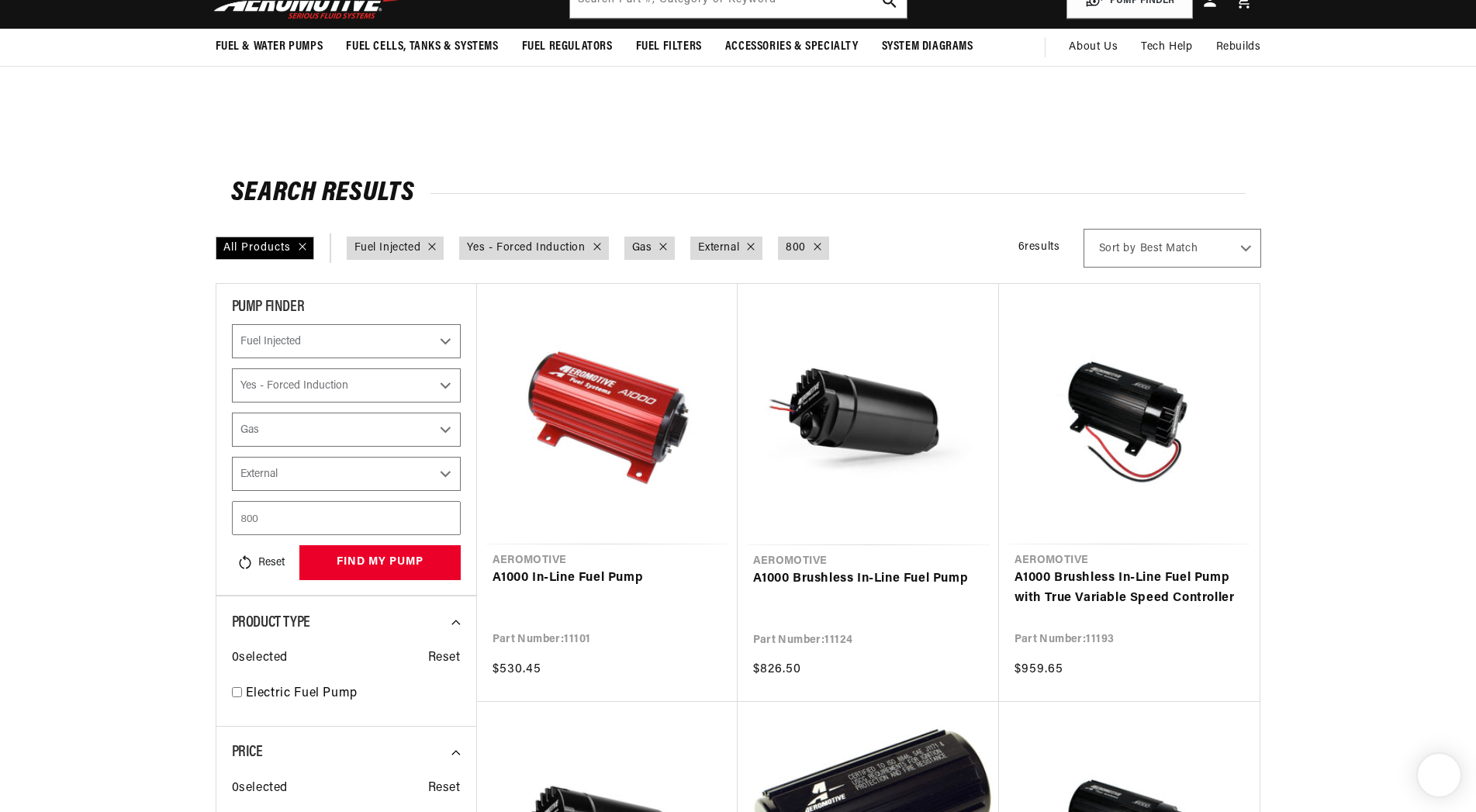
select select "Fuel-Injected"
select select "Yes-Forced-Induction"
select select "Gas"
select select "External"
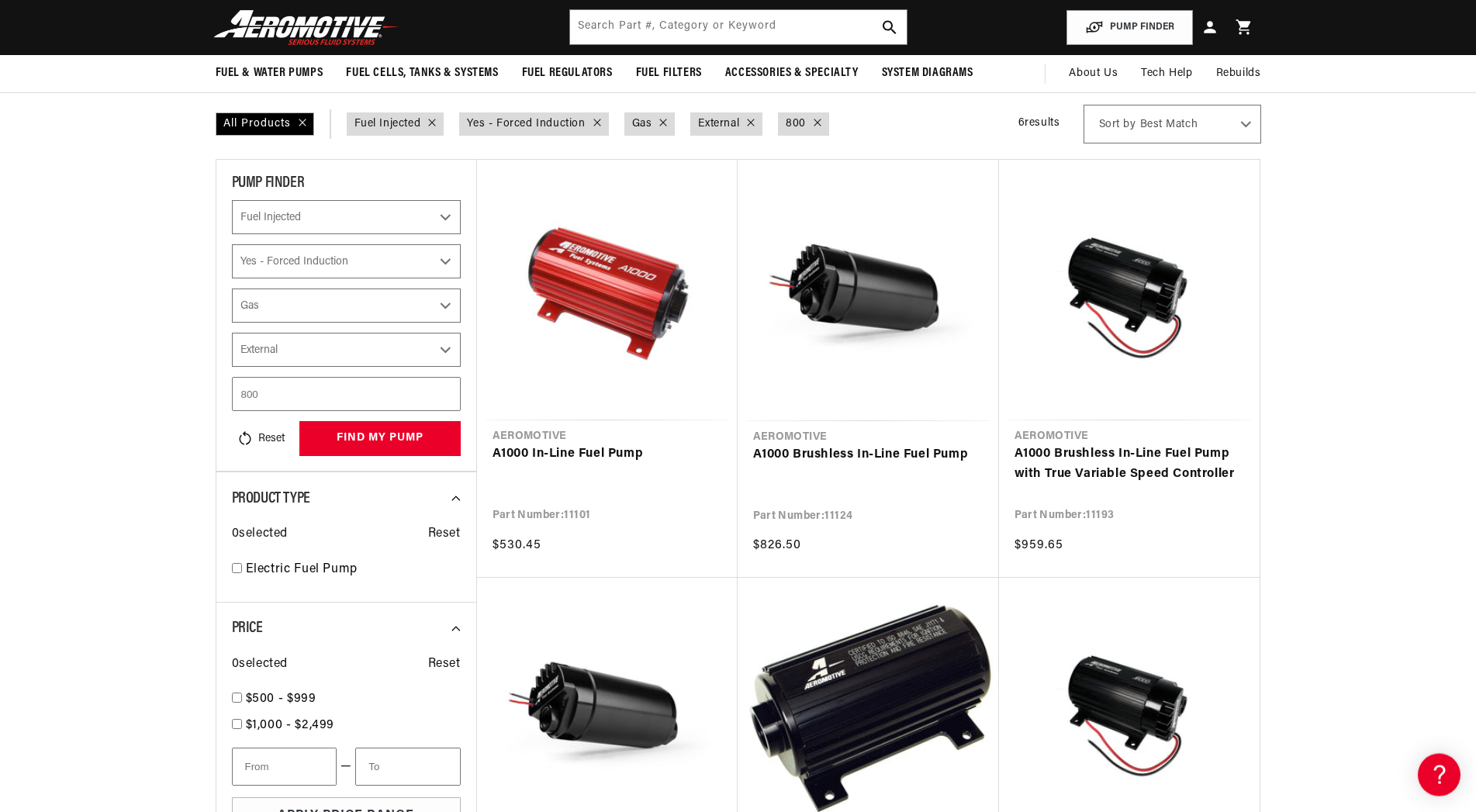
scroll to position [79, 0]
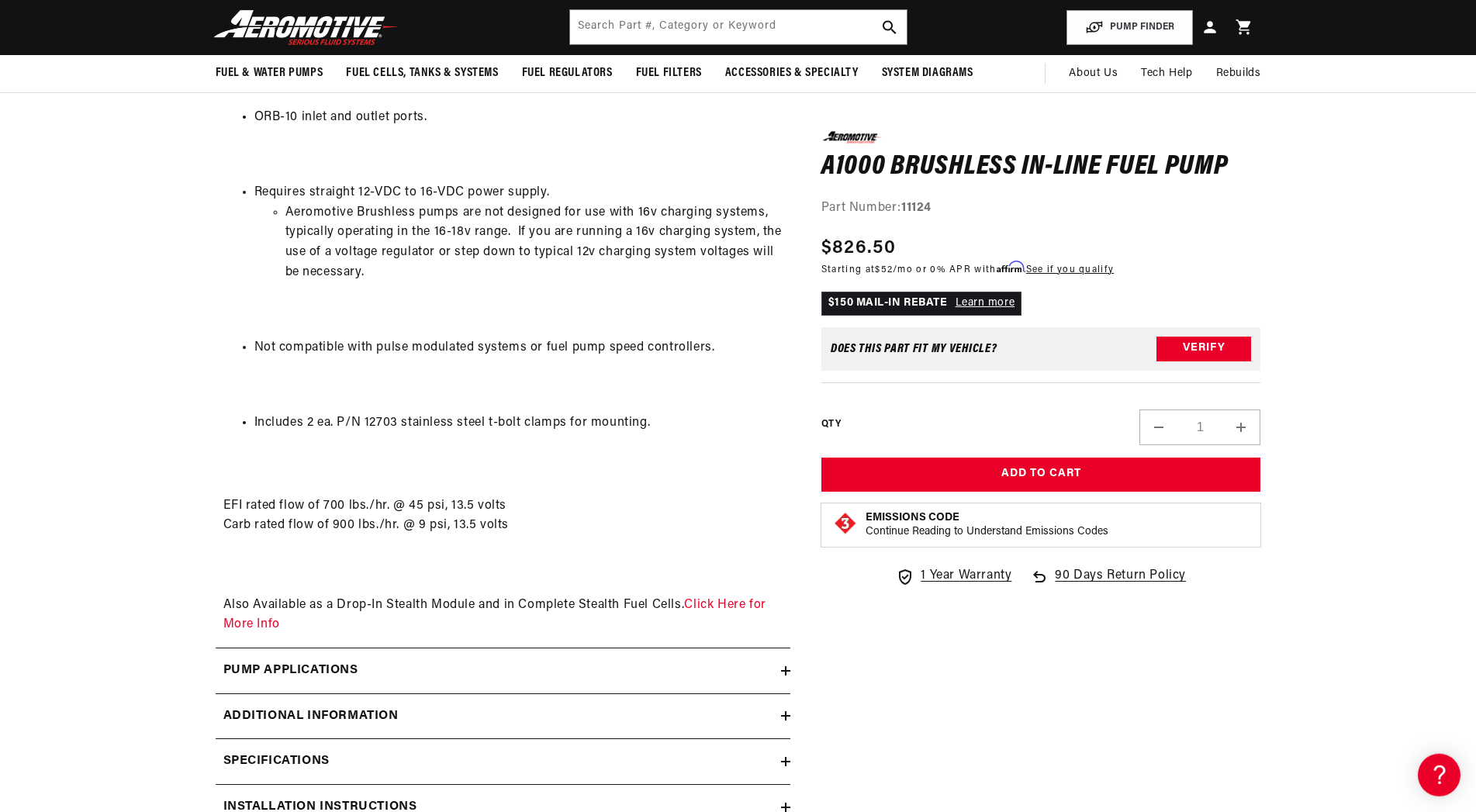
scroll to position [1728, 0]
drag, startPoint x: 398, startPoint y: 451, endPoint x: 334, endPoint y: 443, distance: 64.5
click at [334, 435] on li "Includes 2 ea. P/N 12703 stainless steel t-bolt clamps for mounting." at bounding box center [518, 424] width 529 height 20
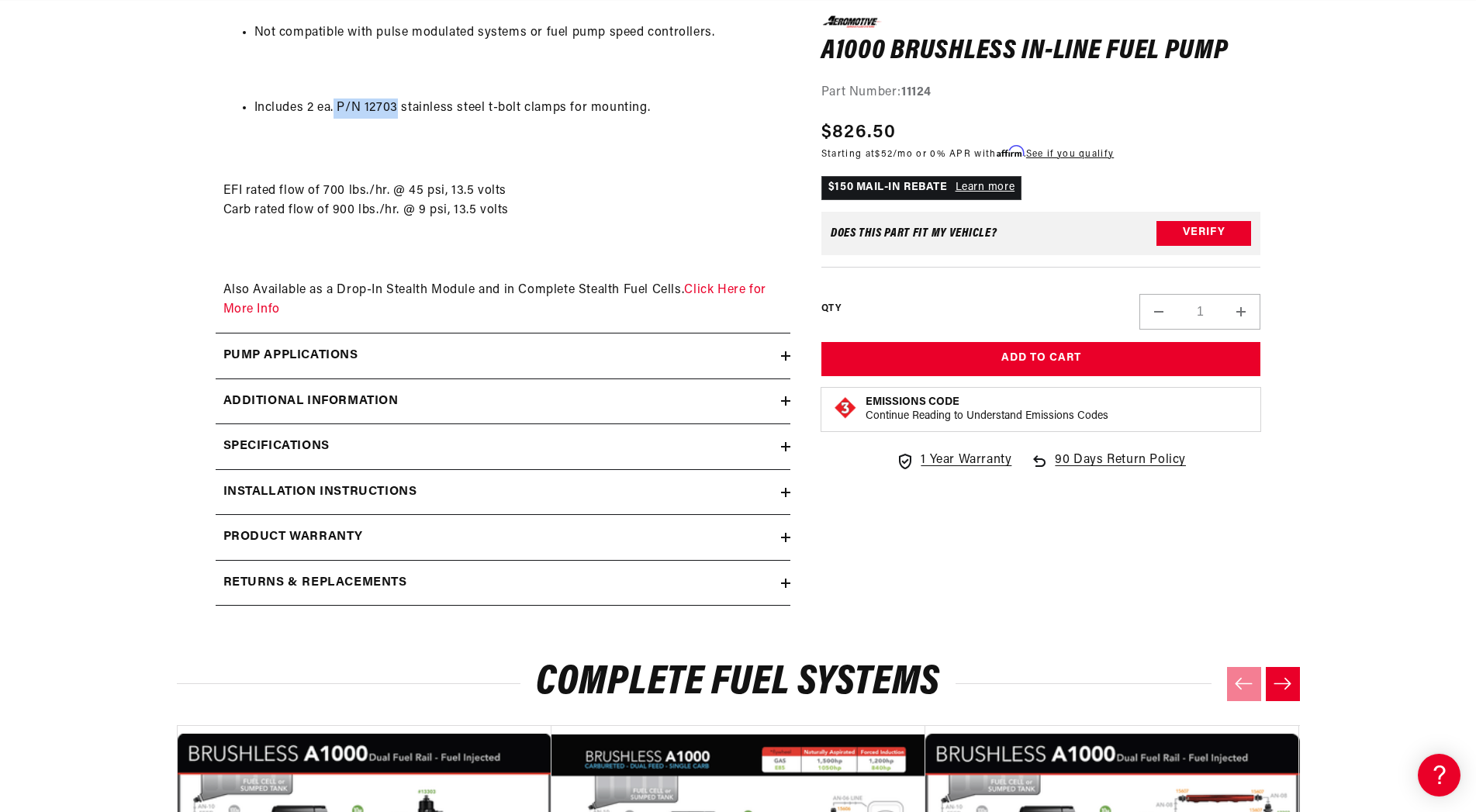
scroll to position [2124, 0]
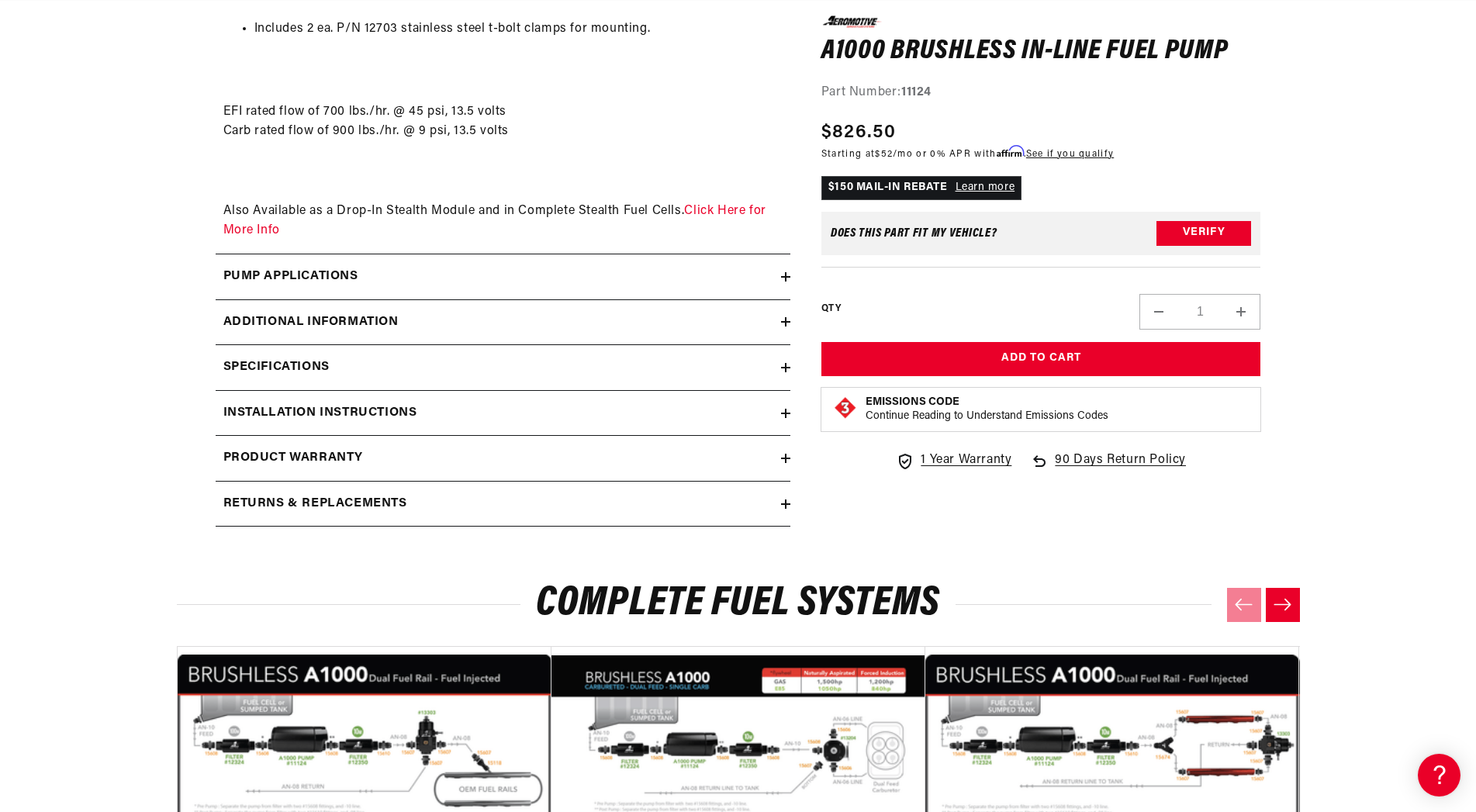
click at [262, 333] on h2 "Additional information" at bounding box center [311, 322] width 176 height 20
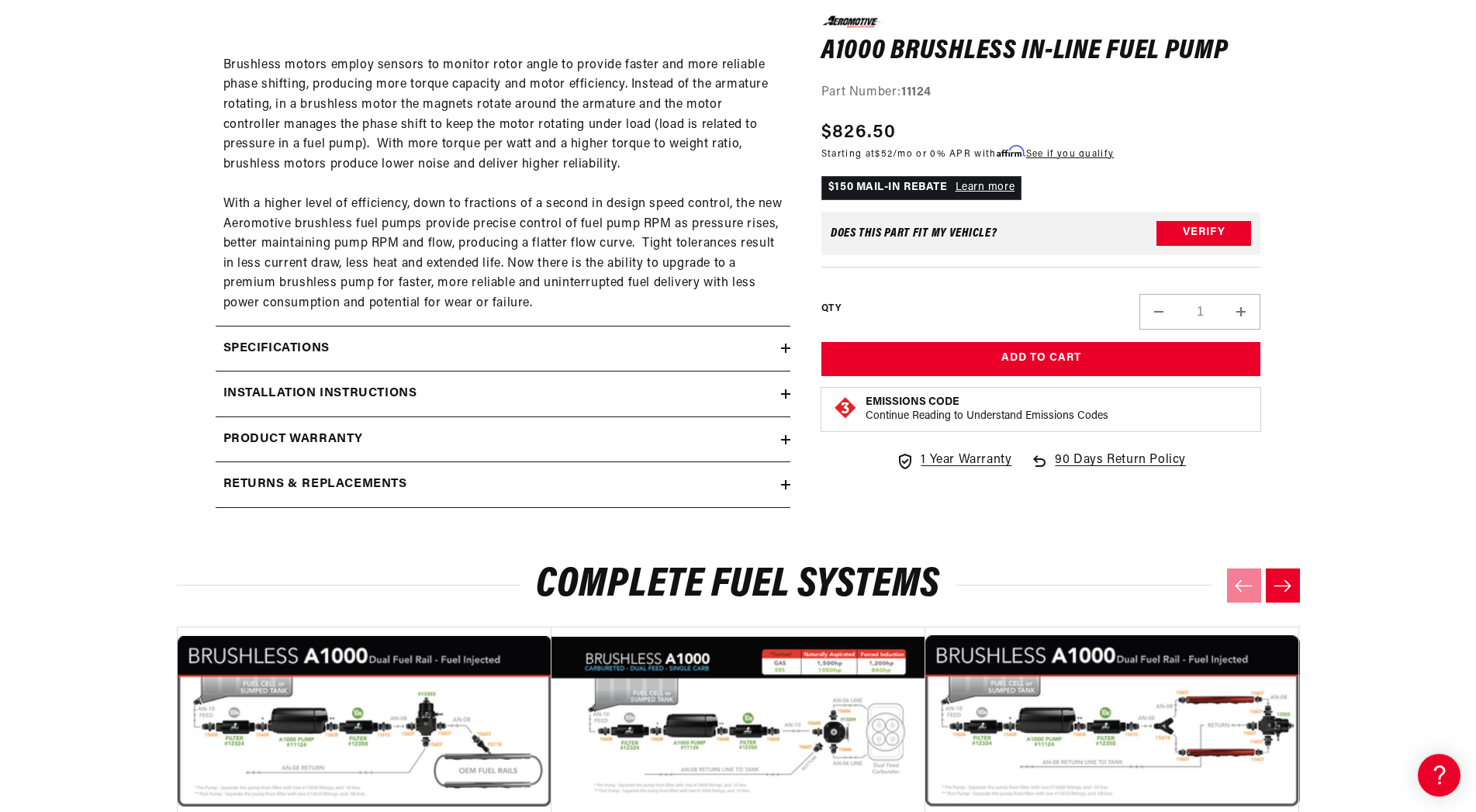
scroll to position [2914, 0]
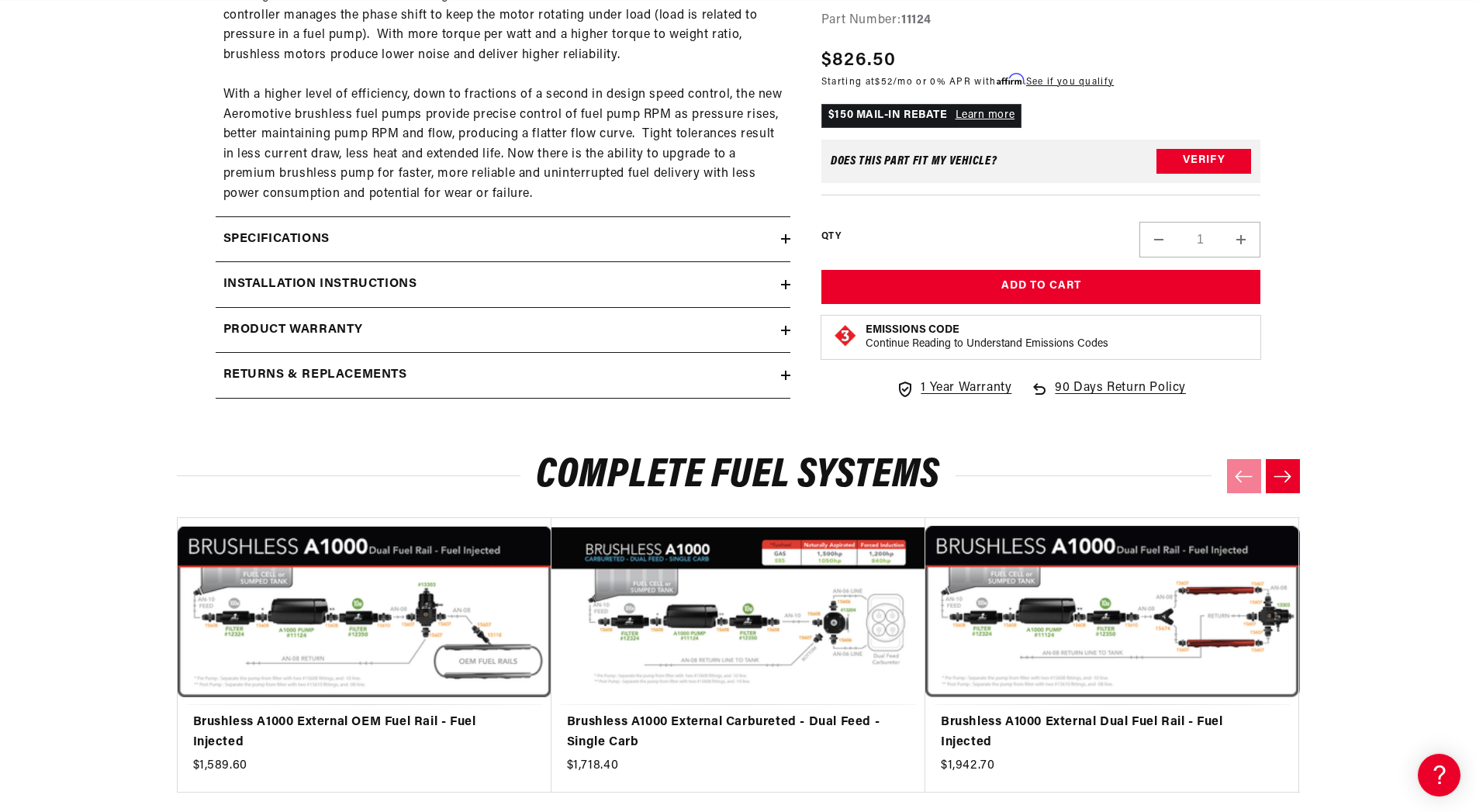
click at [290, 249] on h2 "Specifications" at bounding box center [277, 239] width 107 height 20
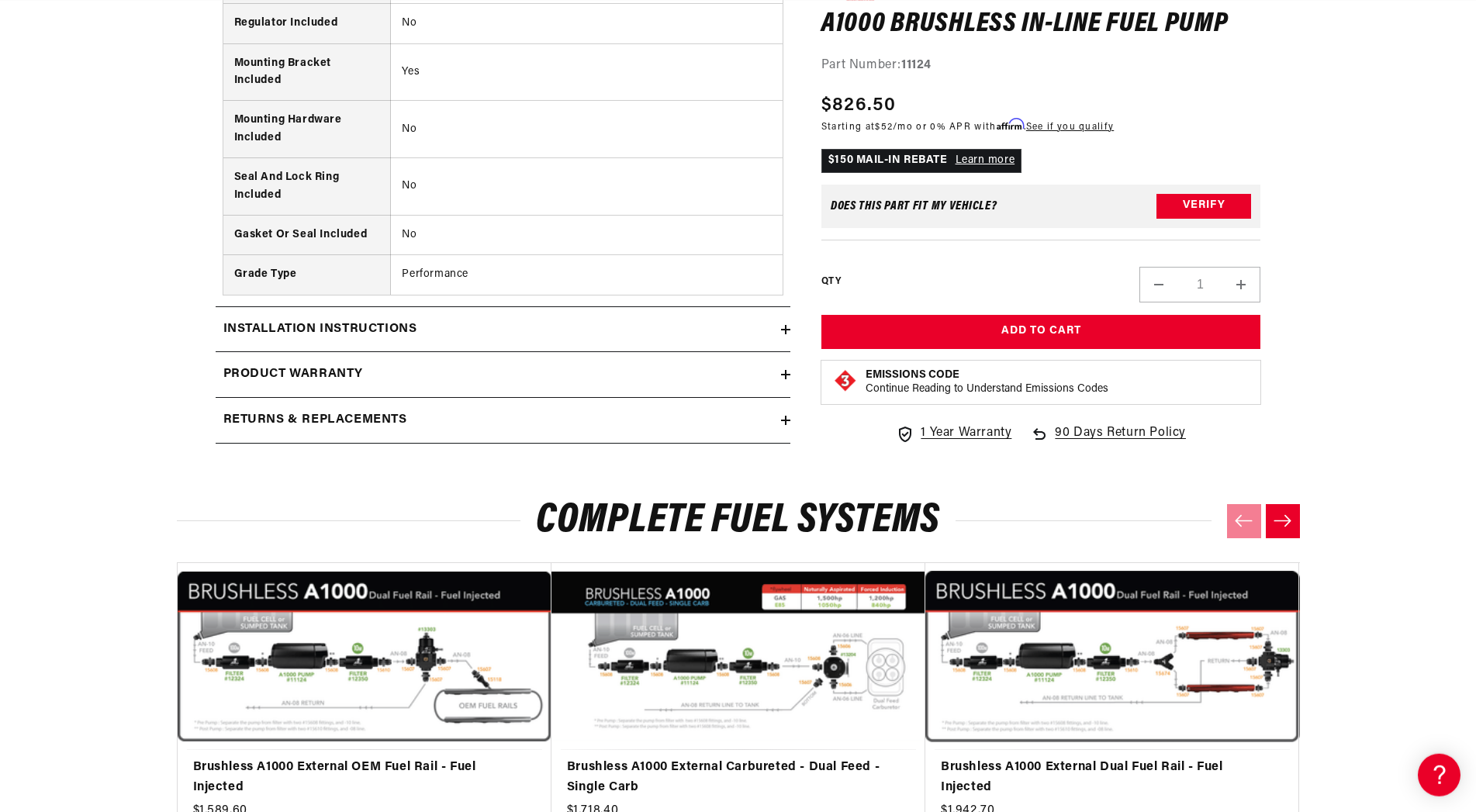
scroll to position [4180, 0]
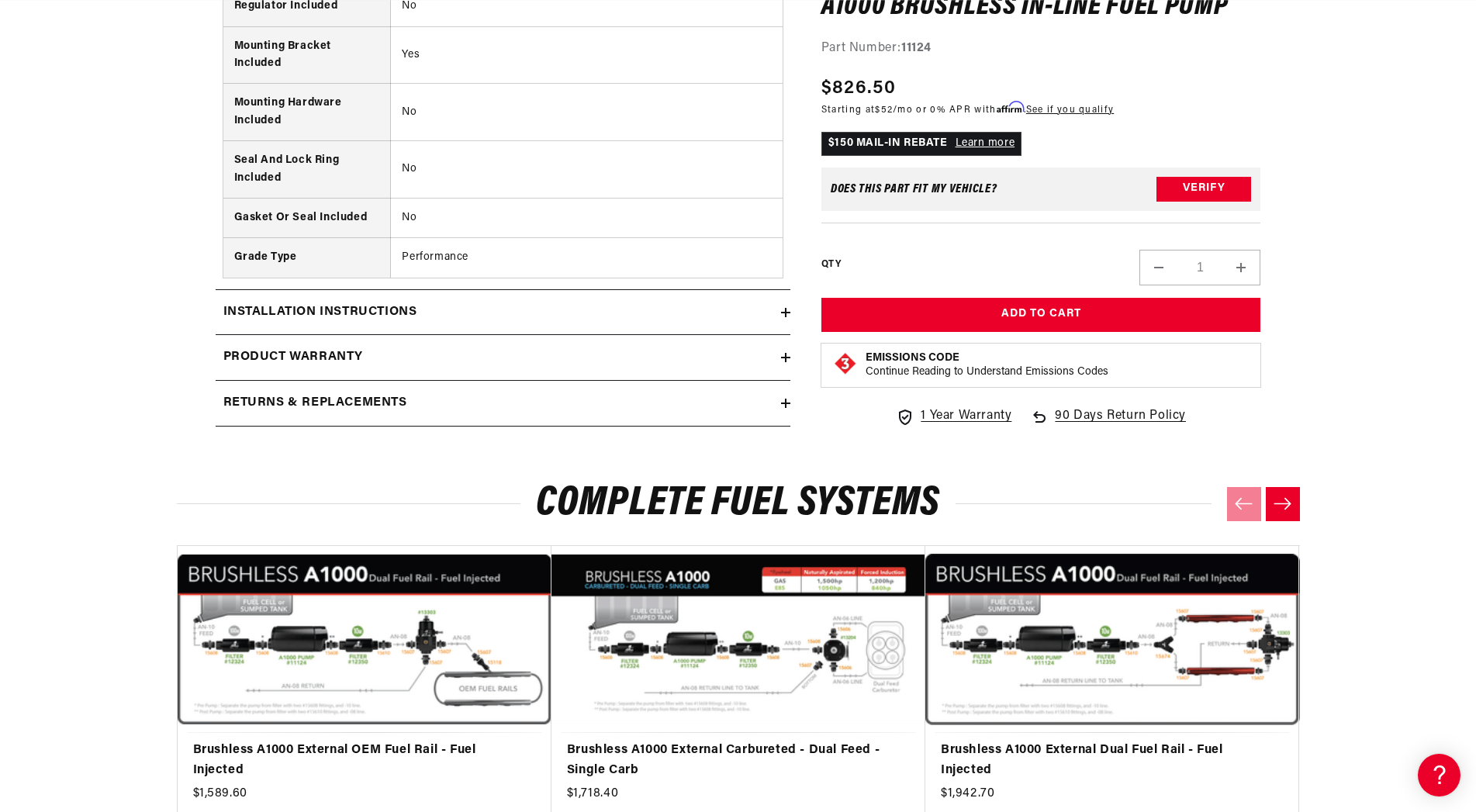
click at [343, 368] on h2 "Product warranty" at bounding box center [293, 357] width 141 height 20
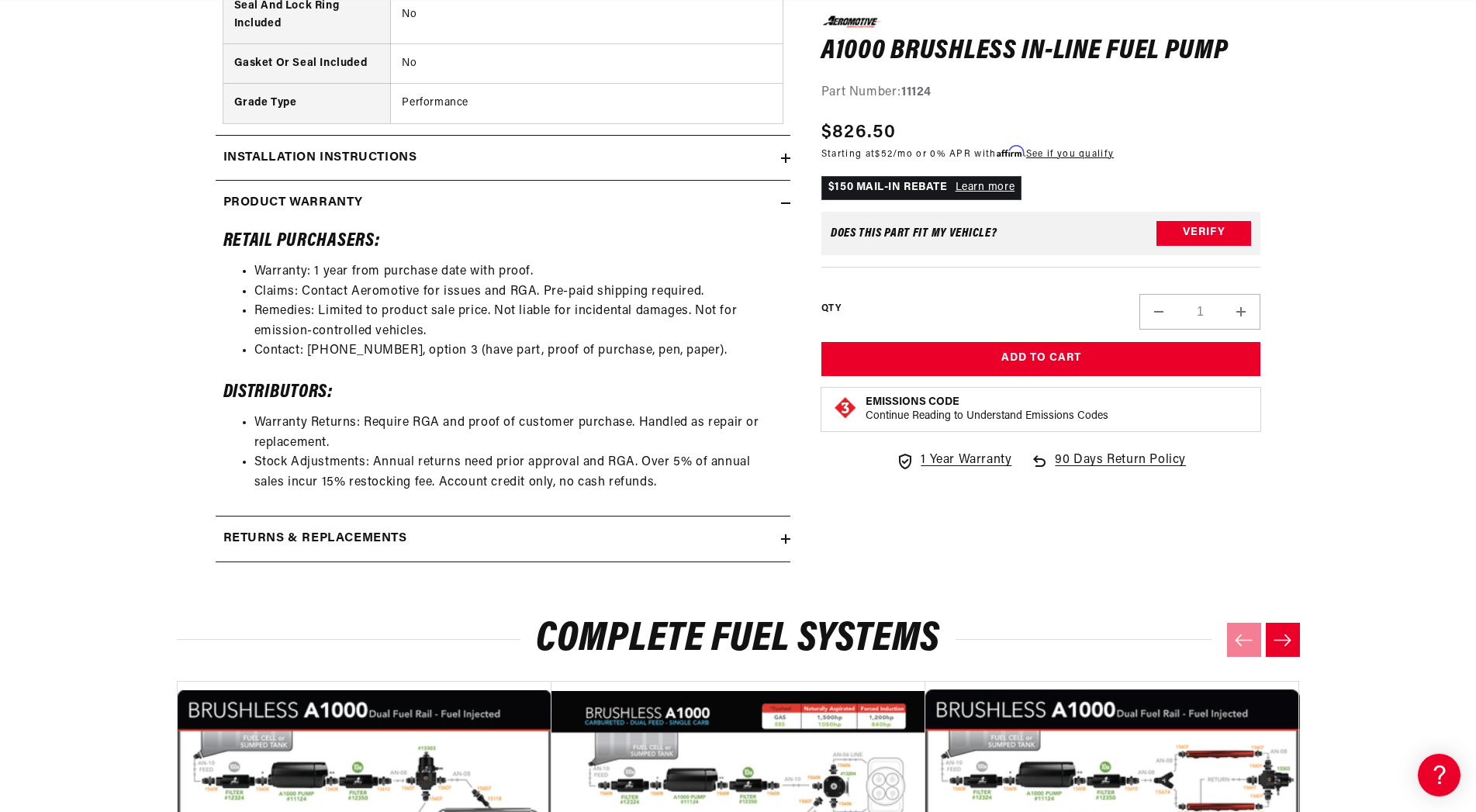
scroll to position [4338, 0]
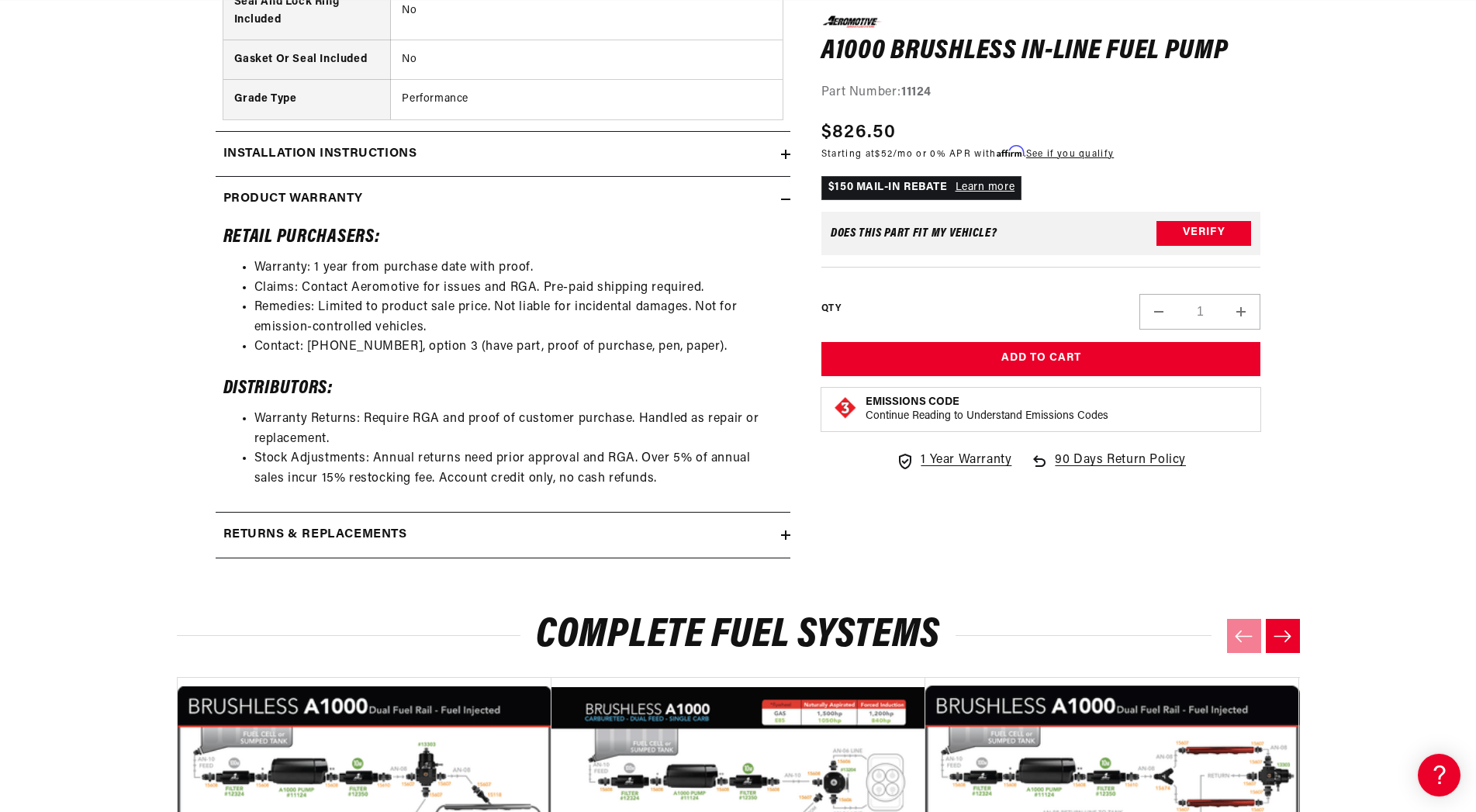
click at [338, 545] on h2 "Returns & replacements" at bounding box center [315, 535] width 184 height 20
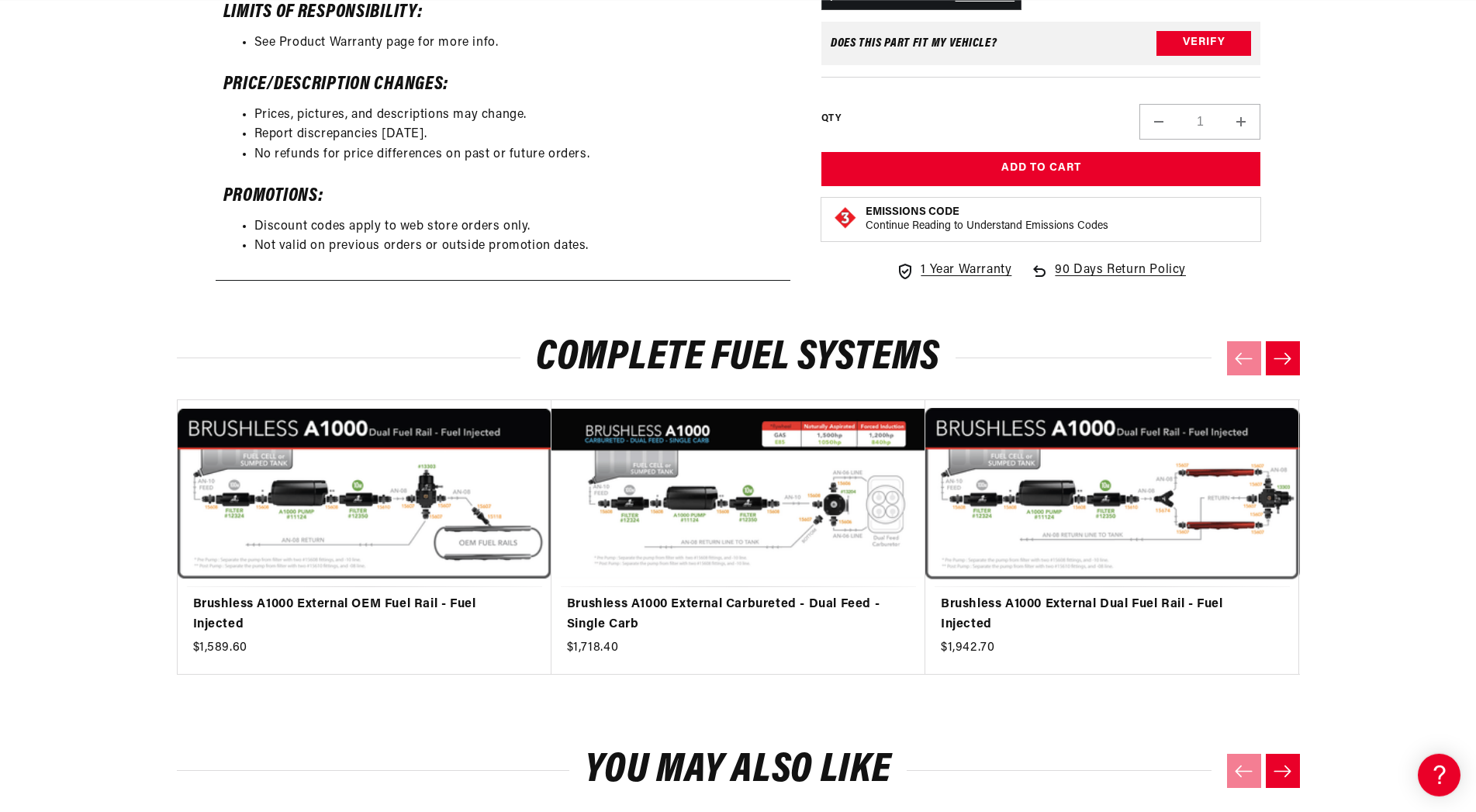
scroll to position [5208, 0]
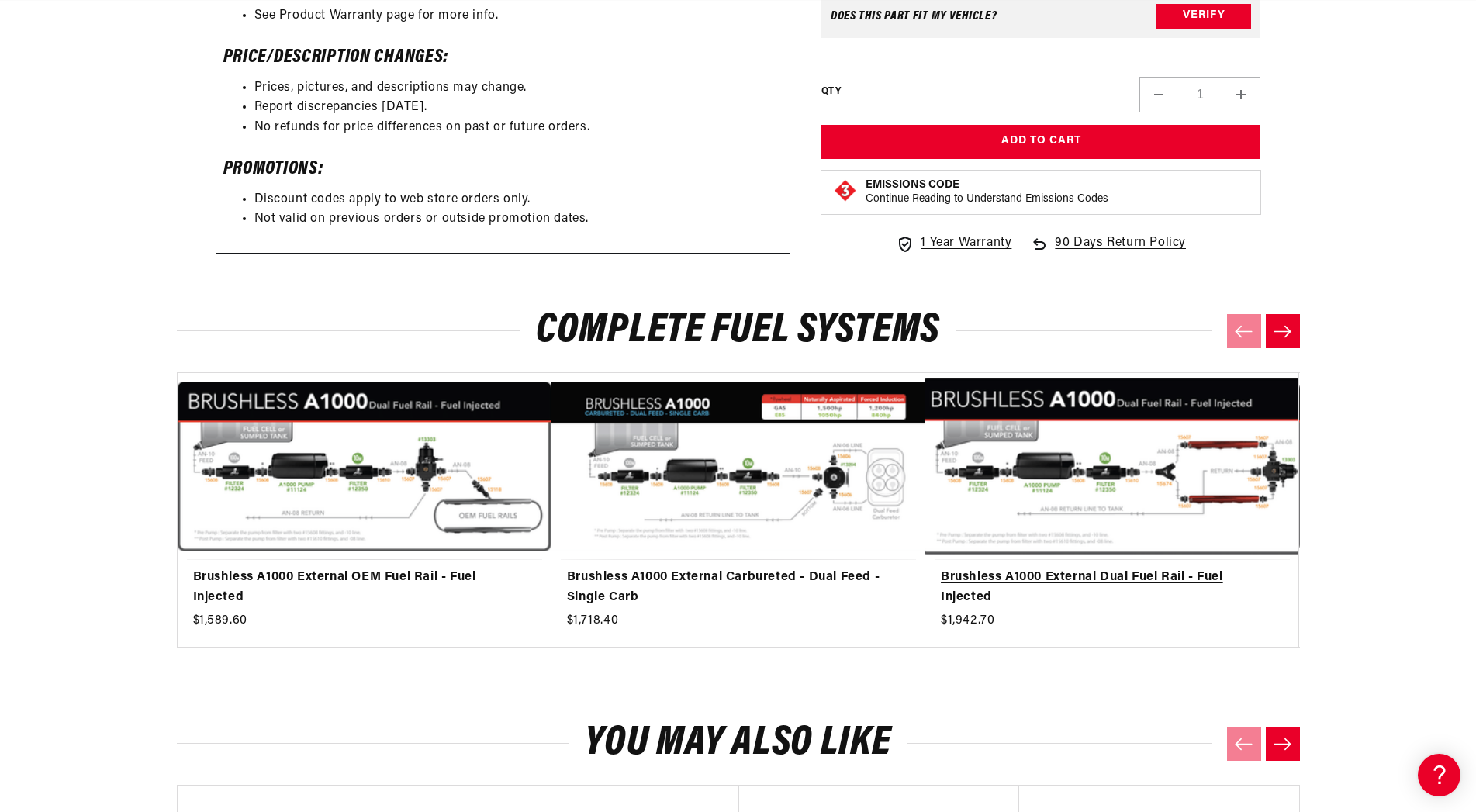
click at [1105, 607] on link "Brushless A1000 External Dual Fuel Rail - Fuel Injected" at bounding box center [1105, 587] width 327 height 40
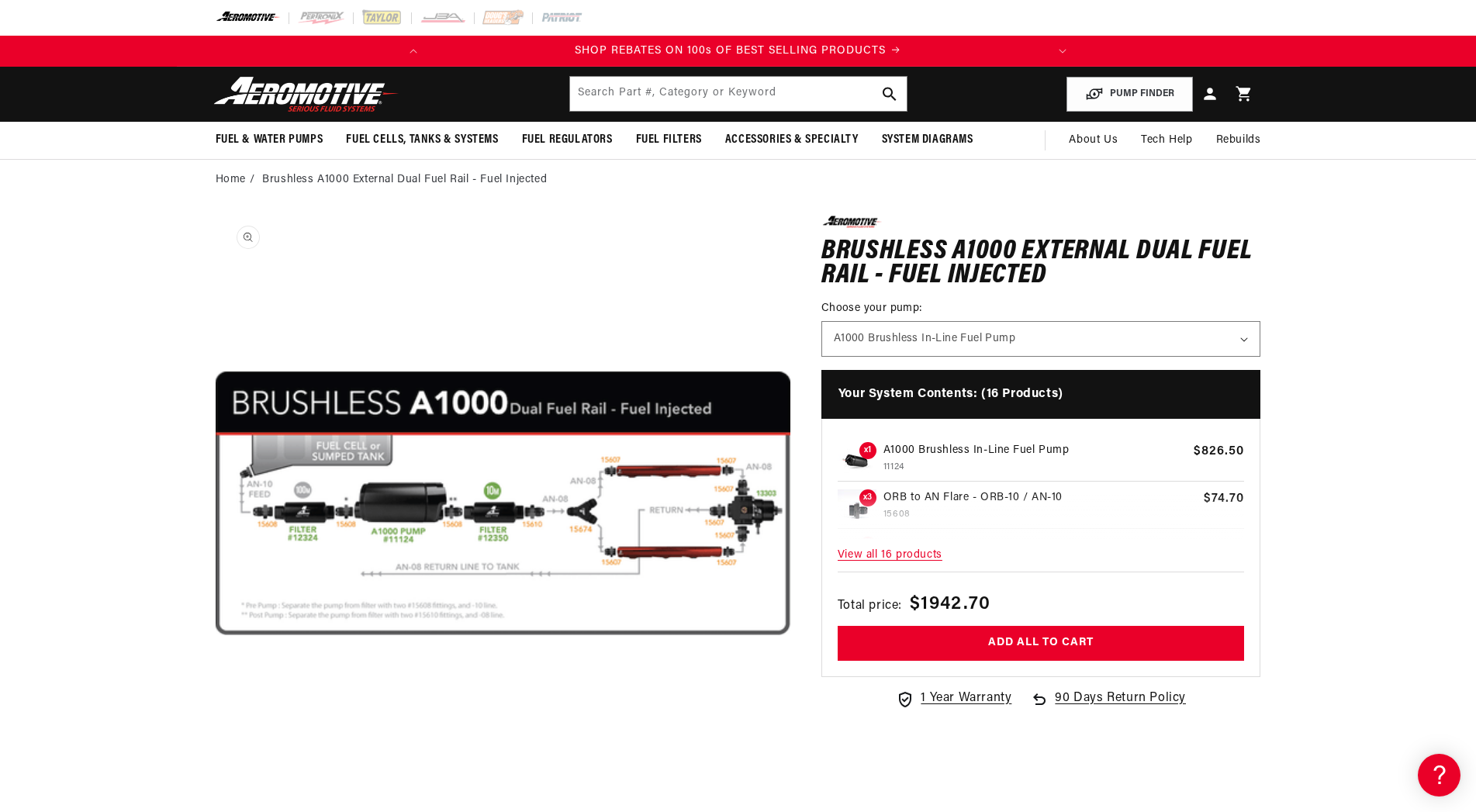
click at [215, 791] on button "Open media 1 in modal" at bounding box center [215, 791] width 0 height 0
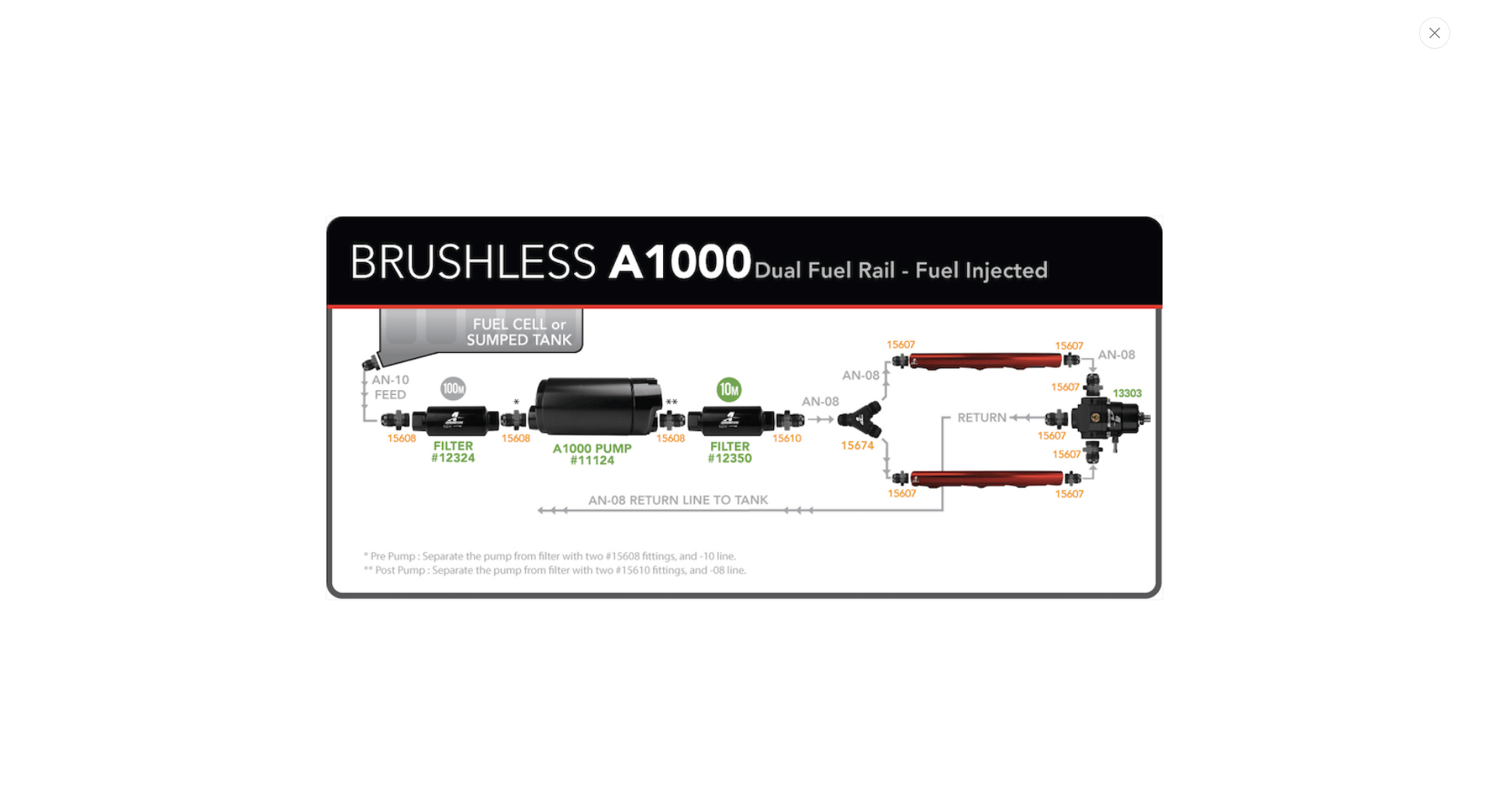
click at [594, 470] on img "Media gallery" at bounding box center [744, 408] width 837 height 385
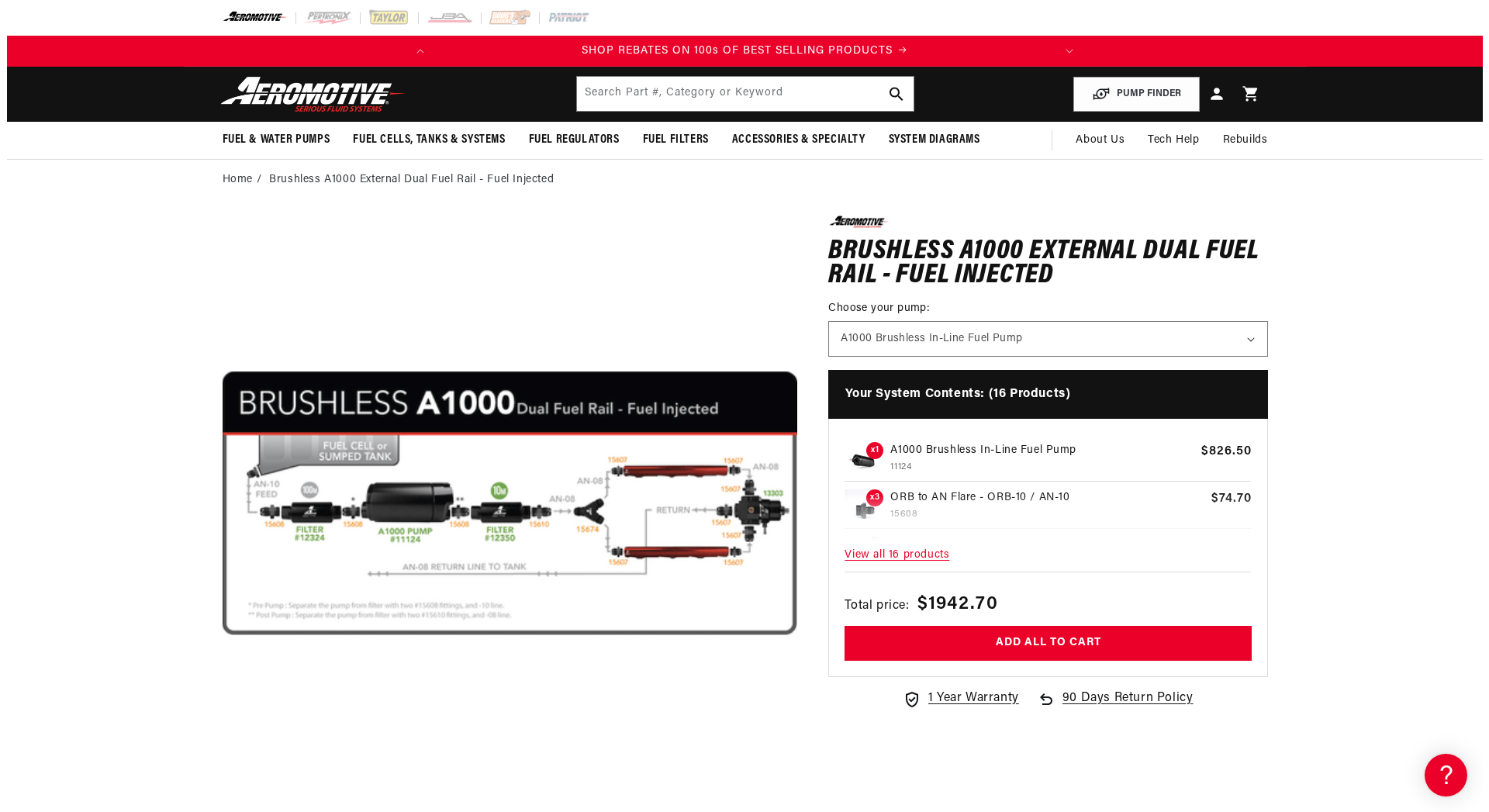
scroll to position [1, 0]
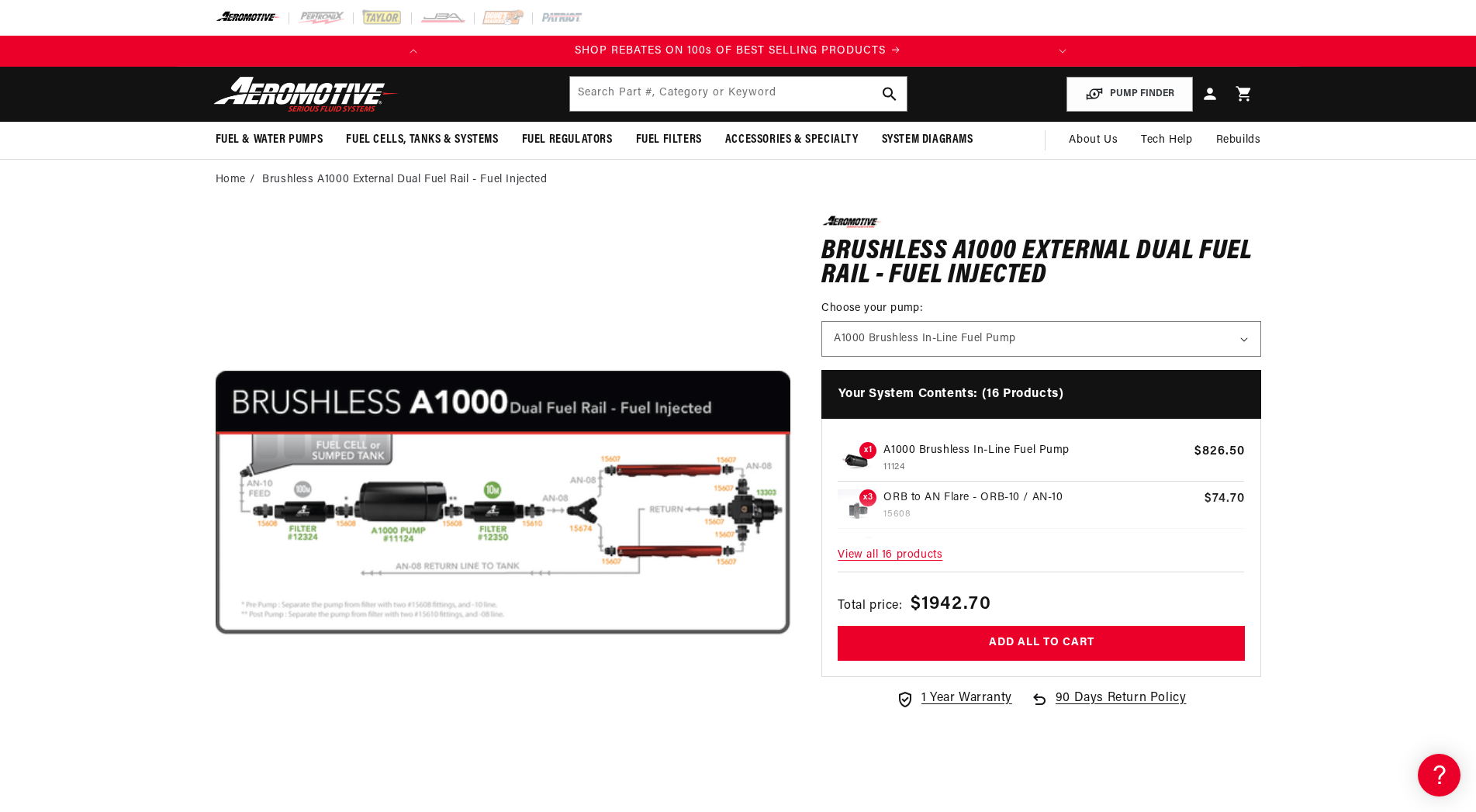
click at [215, 790] on button "Open media 1 in modal" at bounding box center [215, 790] width 0 height 0
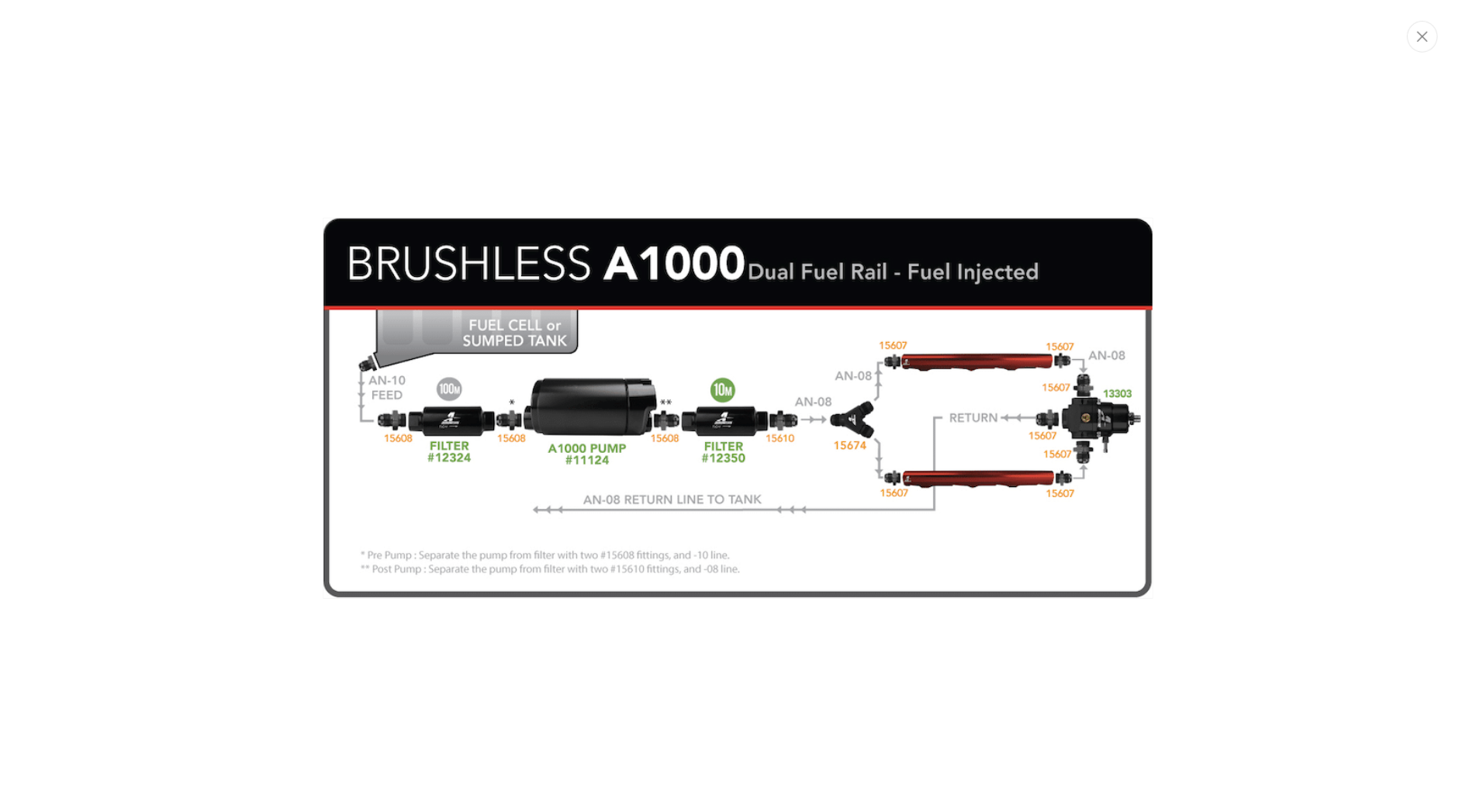
scroll to position [0, 0]
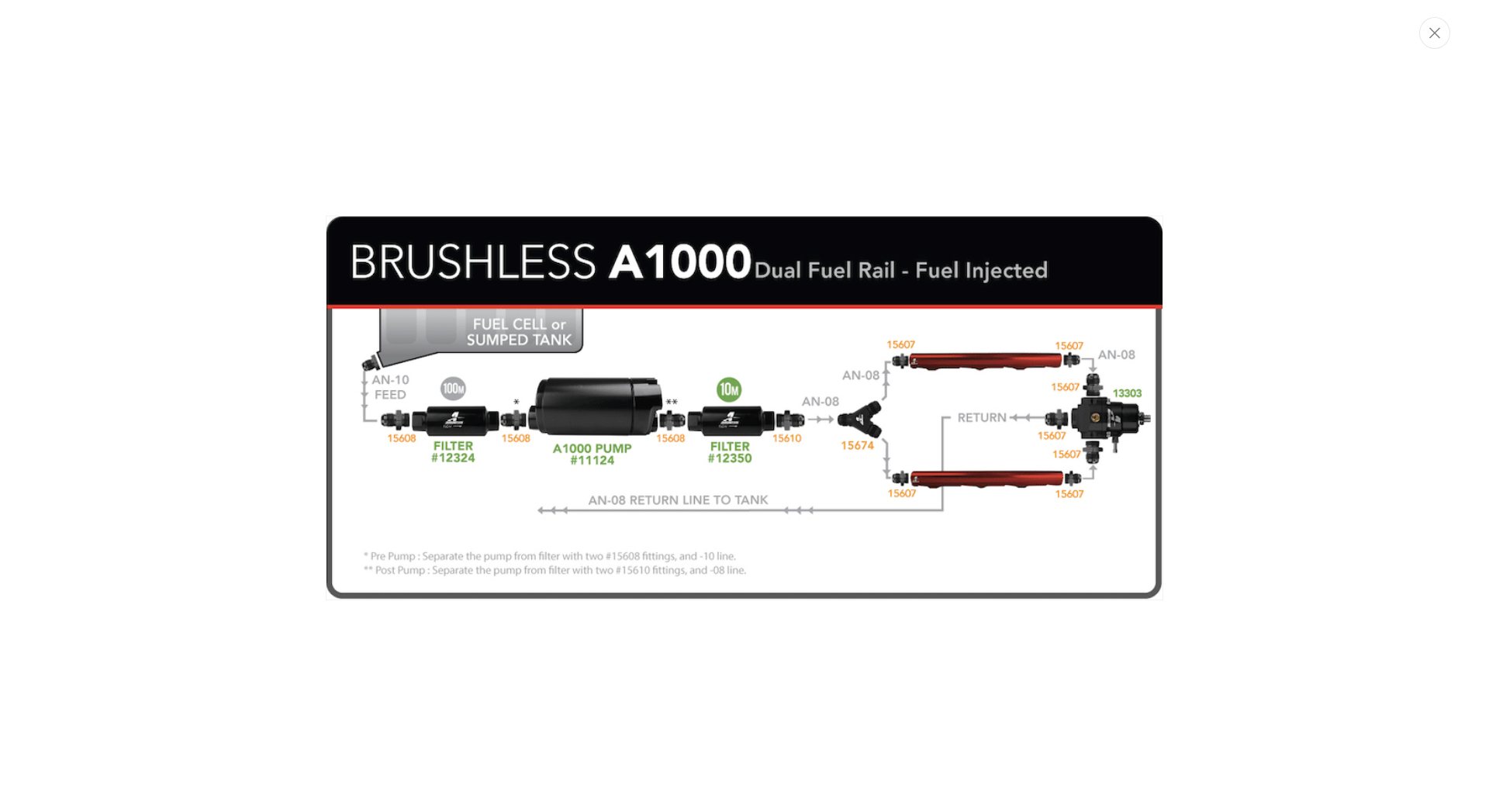
click at [739, 426] on img "Media gallery" at bounding box center [744, 408] width 837 height 385
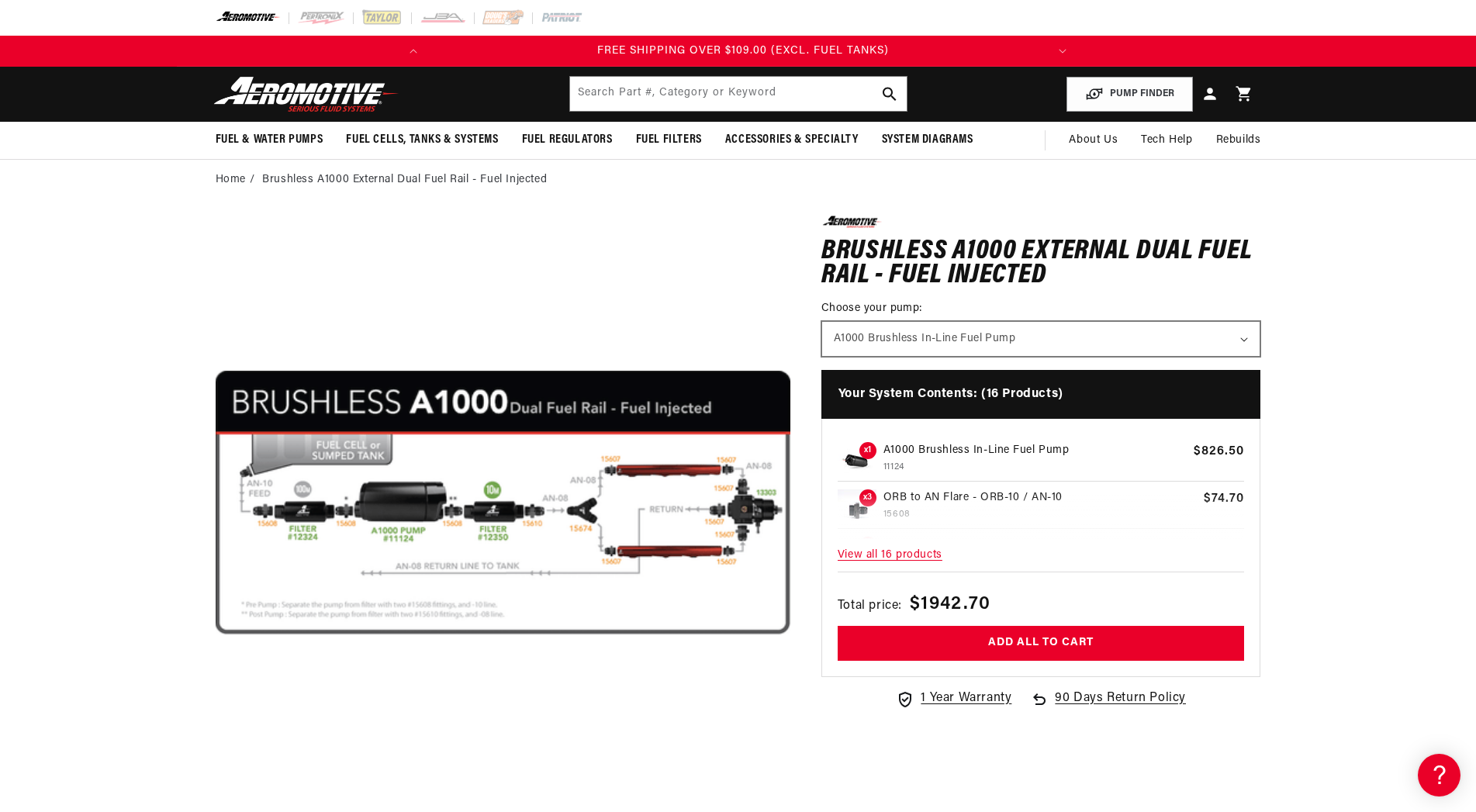
scroll to position [0, 614]
click at [822, 322] on select "A1000 Brushless In-Line Fuel Pump" at bounding box center [1040, 338] width 438 height 34
click option "A1000 Brushless In-Line Fuel Pump" at bounding box center [0, 0] width 0 height 0
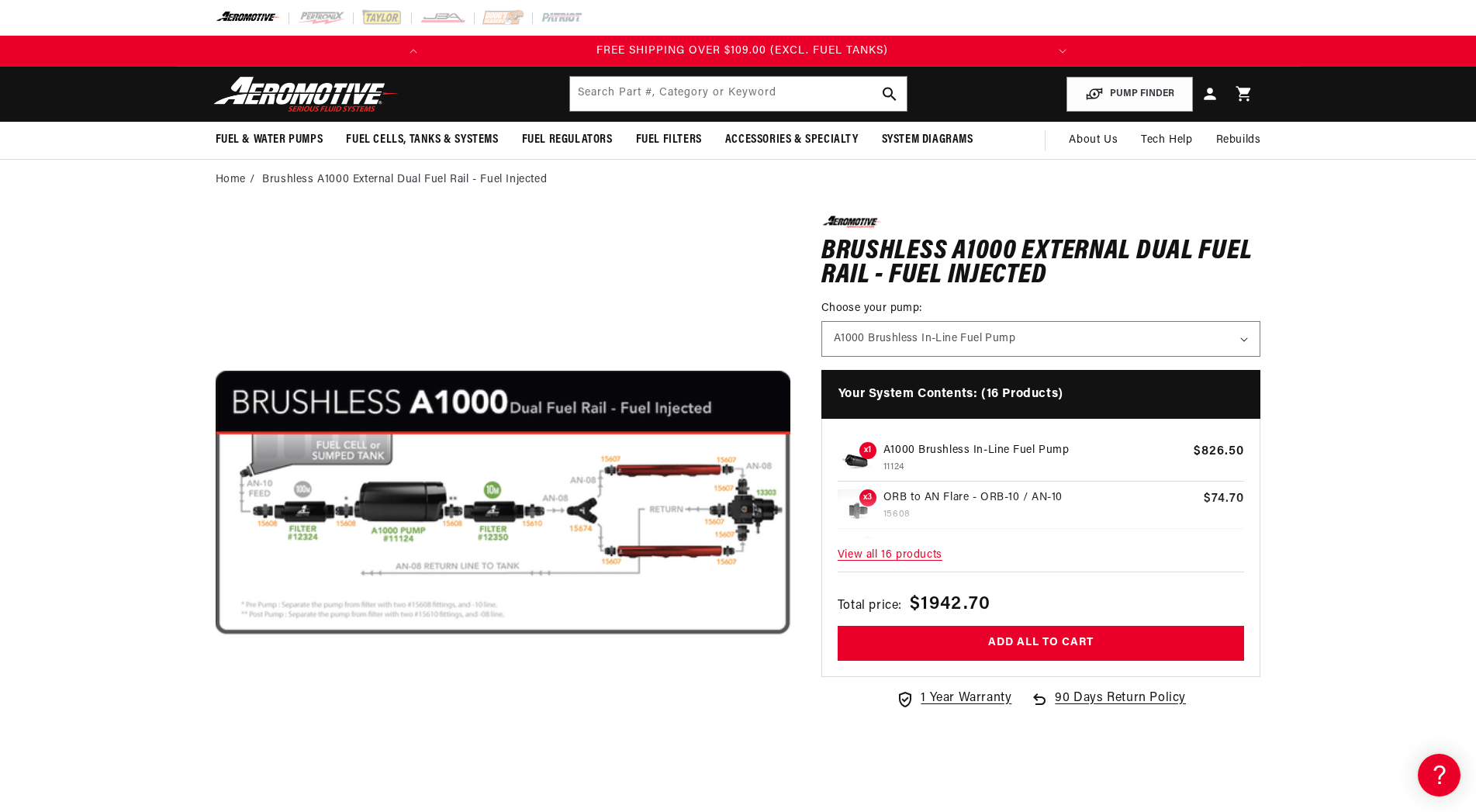
click at [906, 553] on span "View all 16 products" at bounding box center [1041, 555] width 407 height 33
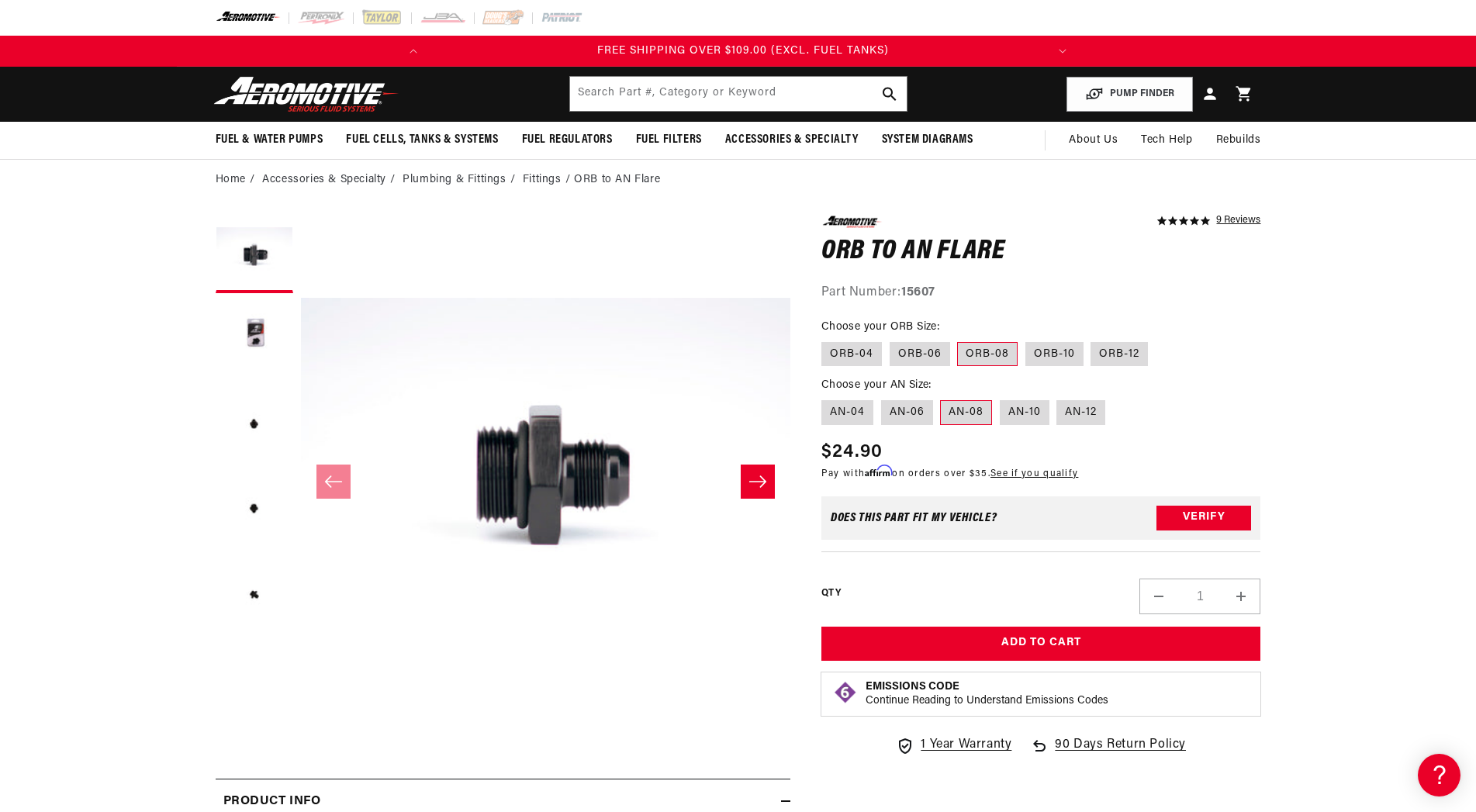
scroll to position [0, 614]
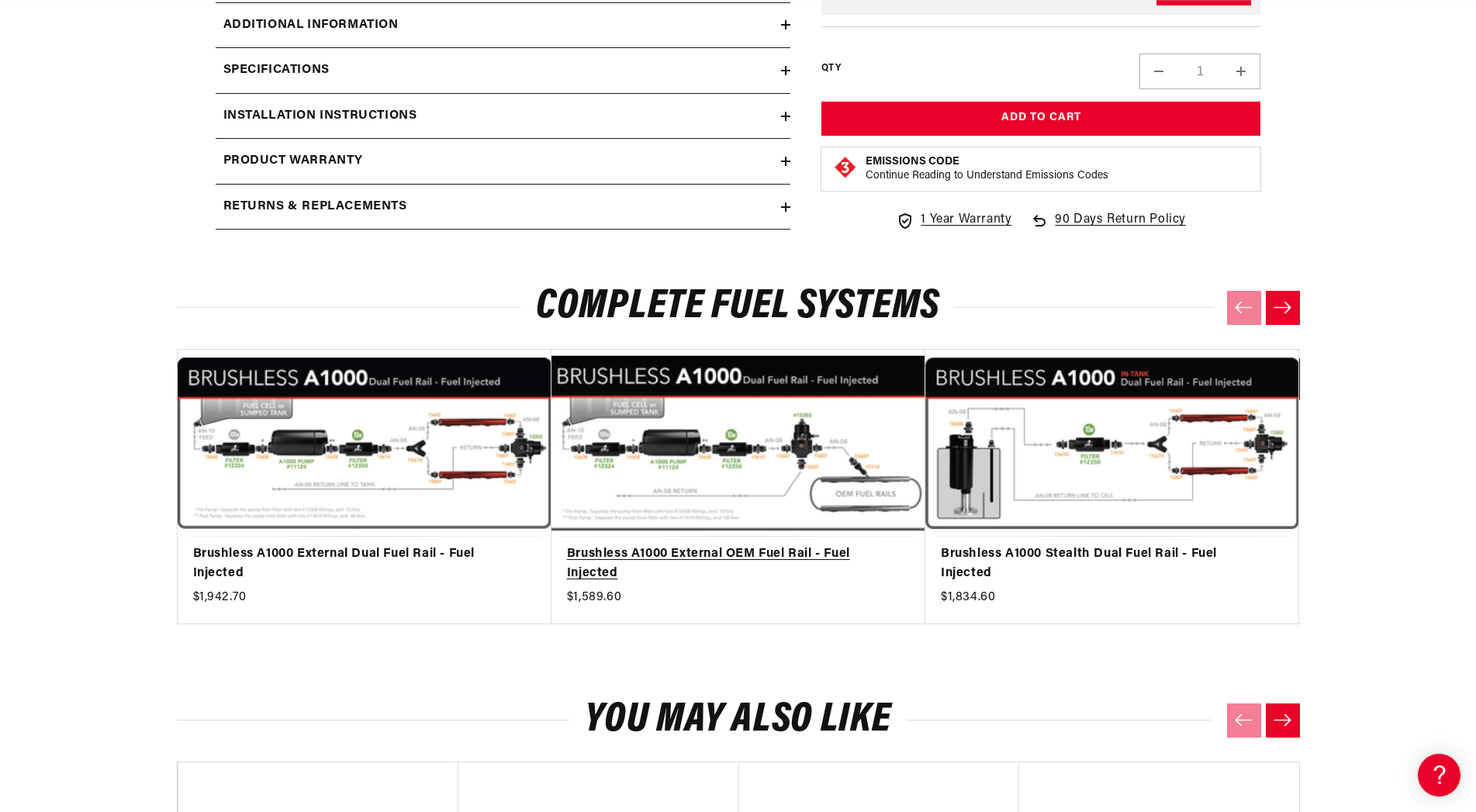
click at [746, 578] on link "Brushless A1000 External OEM Fuel Rail - Fuel Injected" at bounding box center [730, 564] width 327 height 40
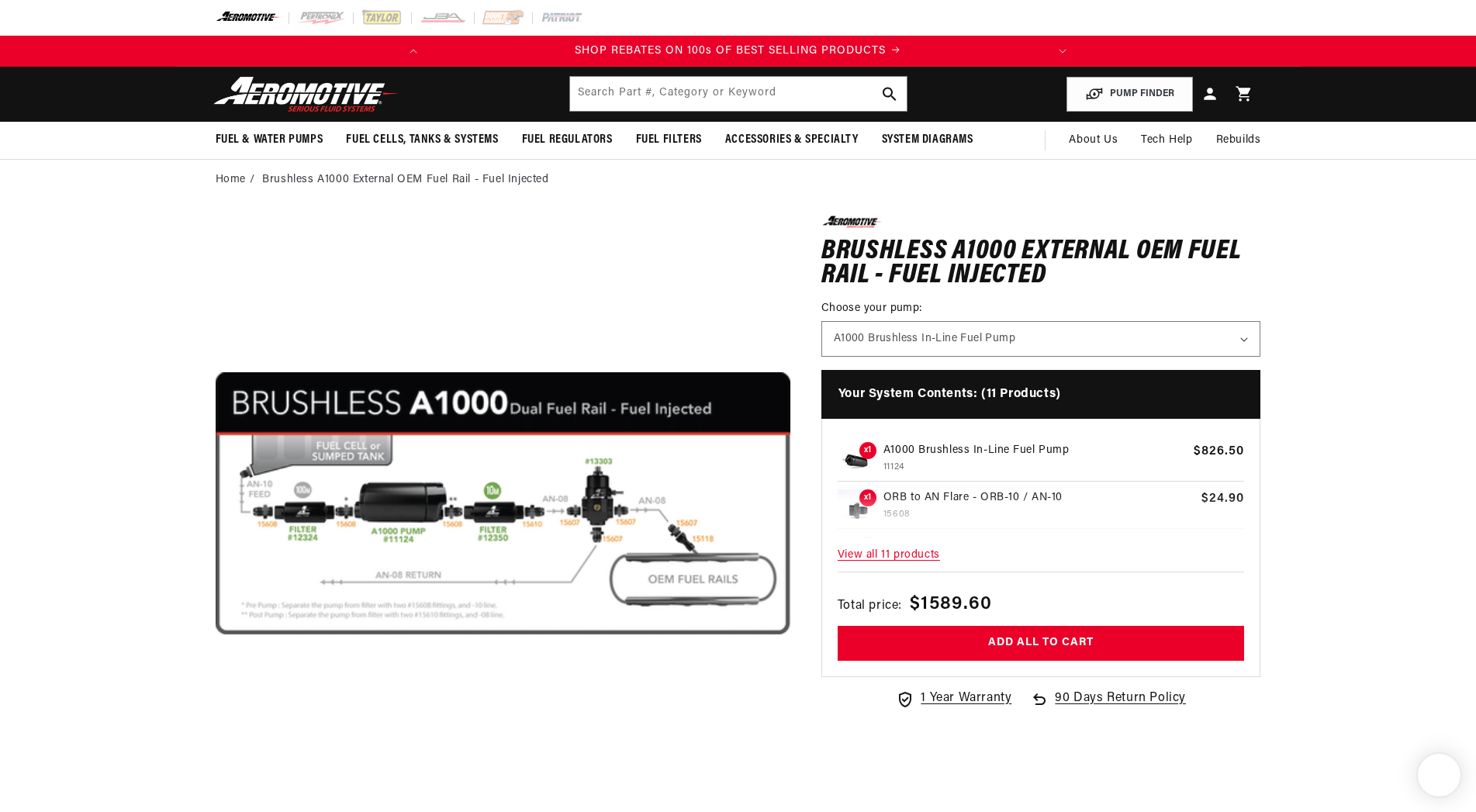
click at [215, 791] on button "Open media 1 in modal" at bounding box center [215, 791] width 0 height 0
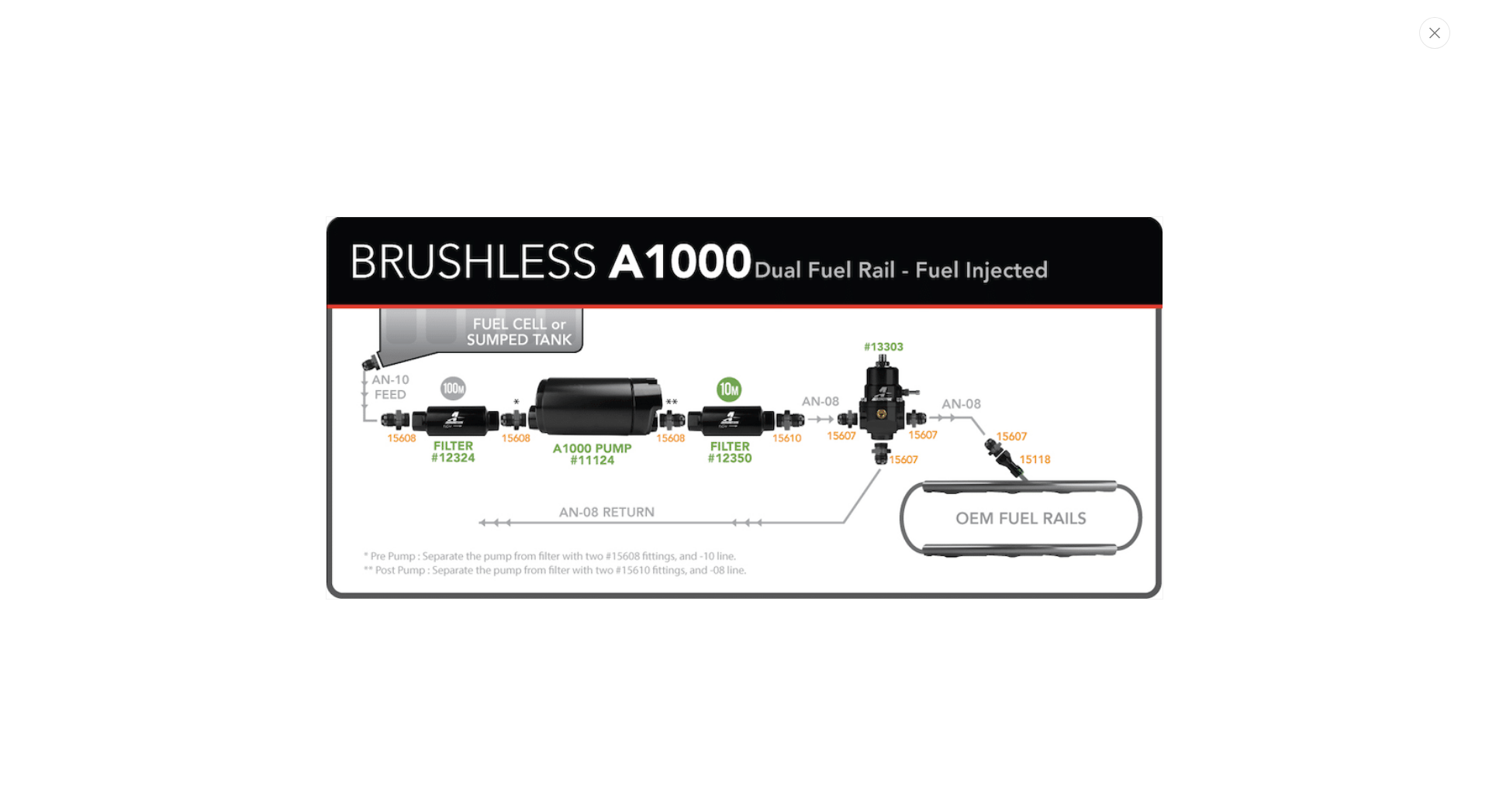
click at [617, 67] on div "Media gallery" at bounding box center [744, 406] width 1489 height 812
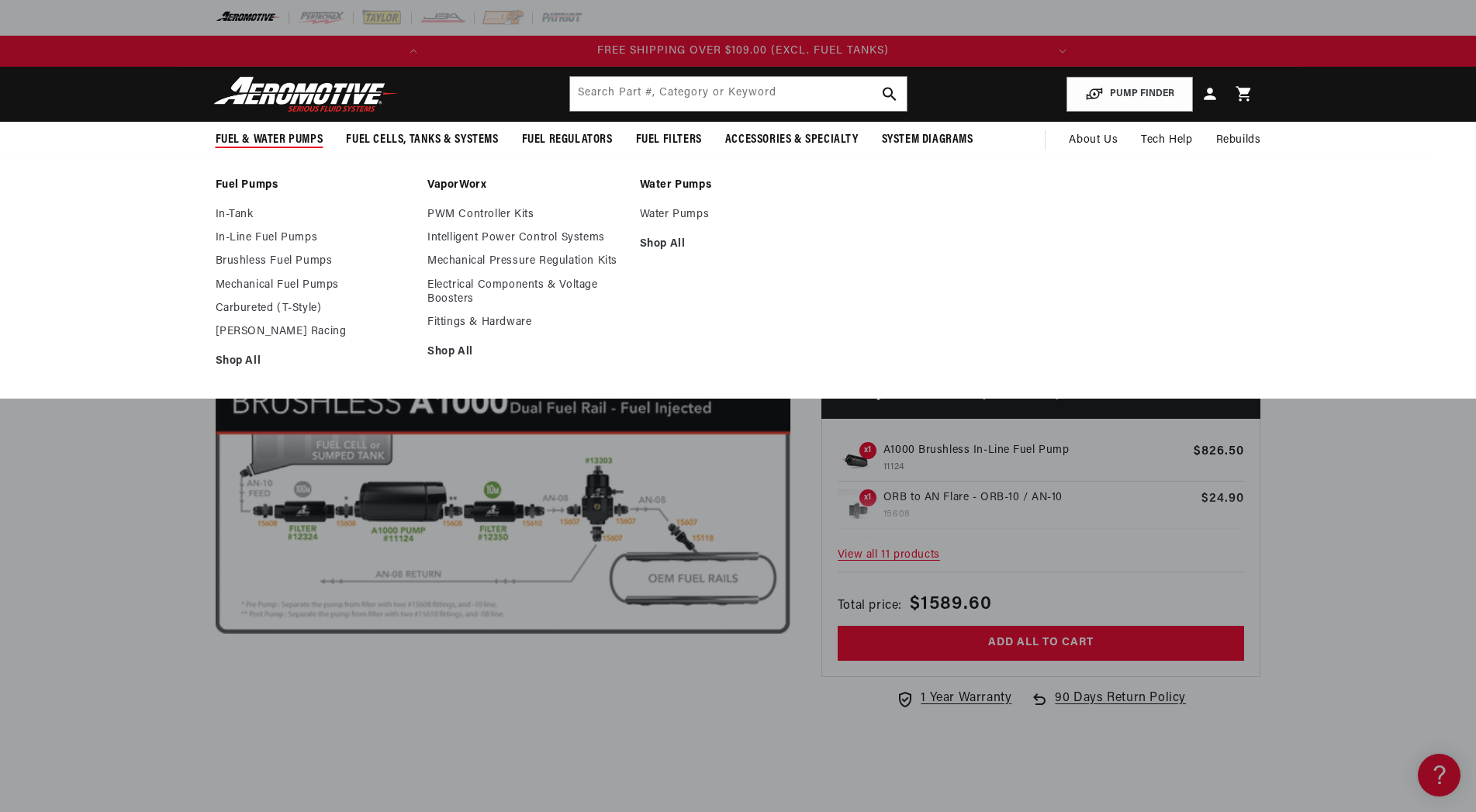
scroll to position [0, 614]
click at [258, 236] on link "In-Line Fuel Pumps" at bounding box center [314, 238] width 197 height 14
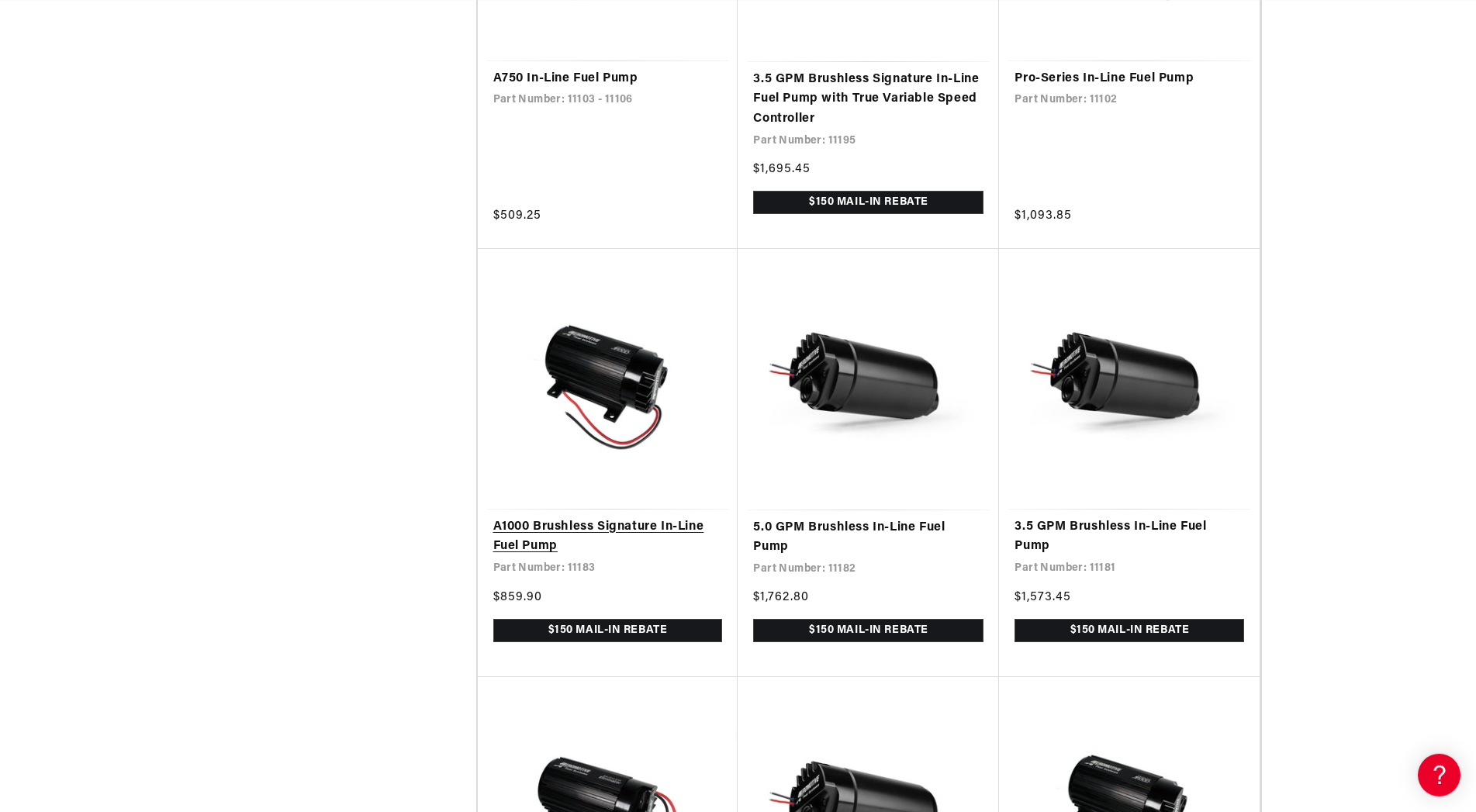
scroll to position [1502, 0]
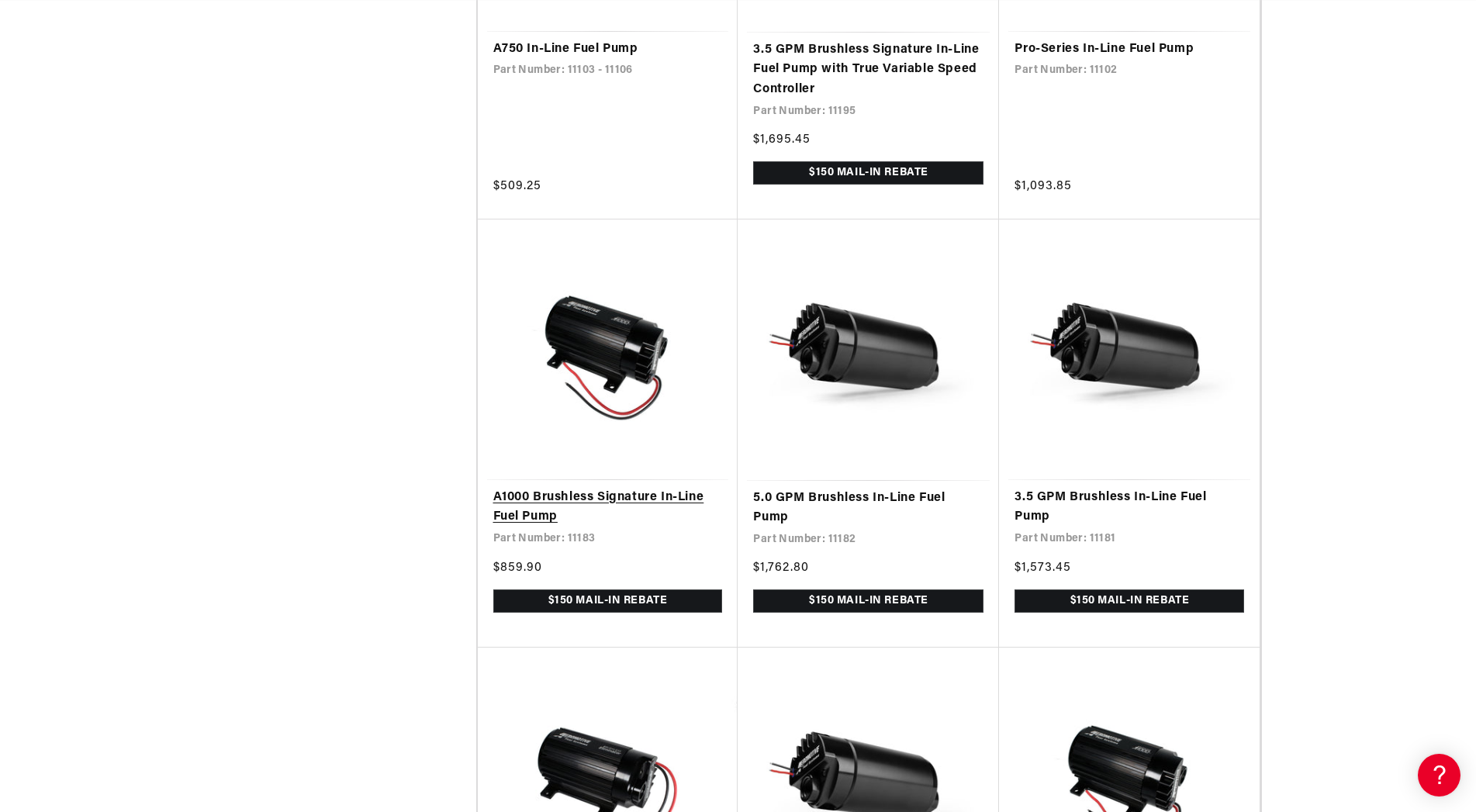
click at [642, 524] on link "A1000 Brushless Signature In-Line Fuel Pump" at bounding box center [608, 508] width 230 height 40
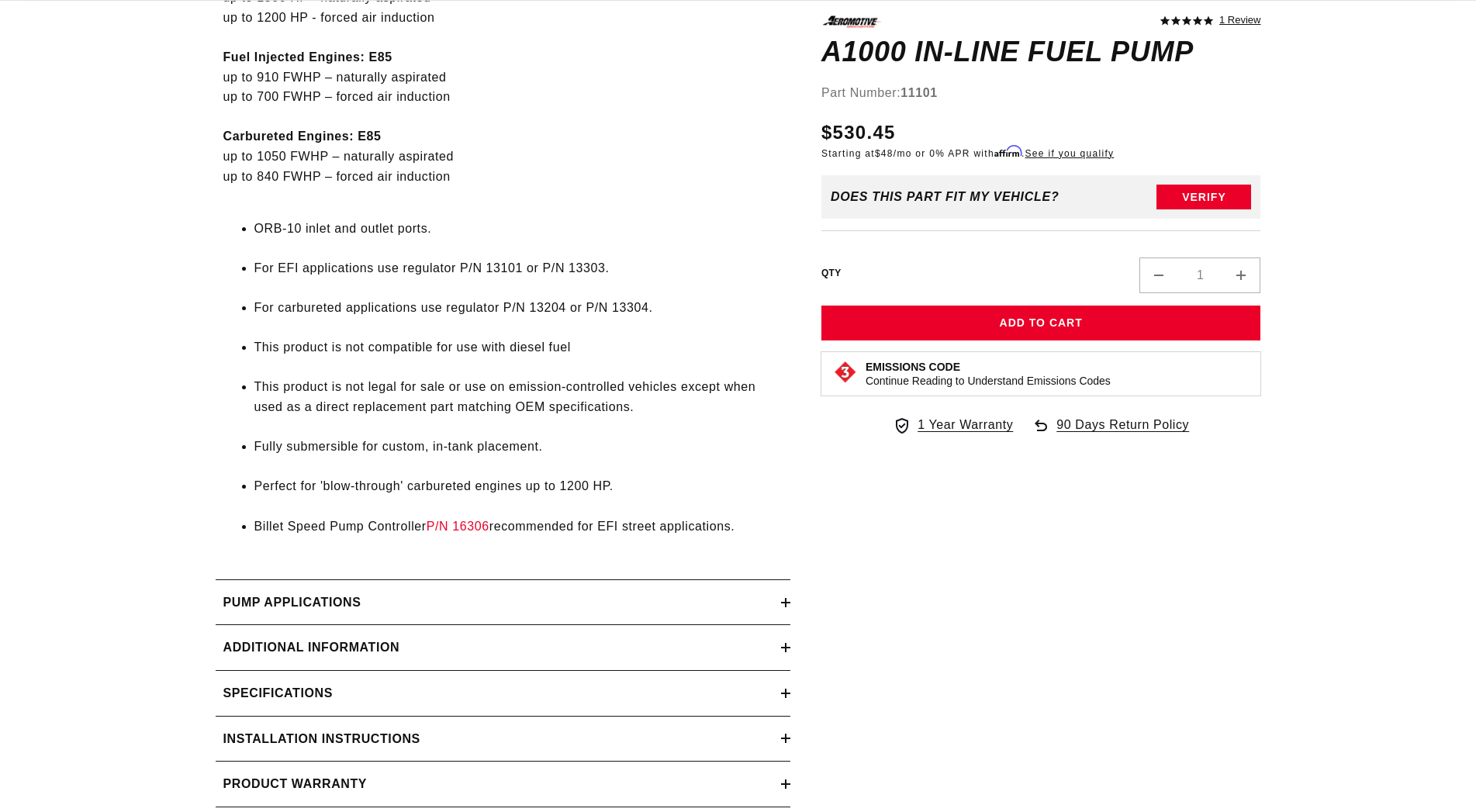
scroll to position [1083, 0]
